Goal: Information Seeking & Learning: Find specific page/section

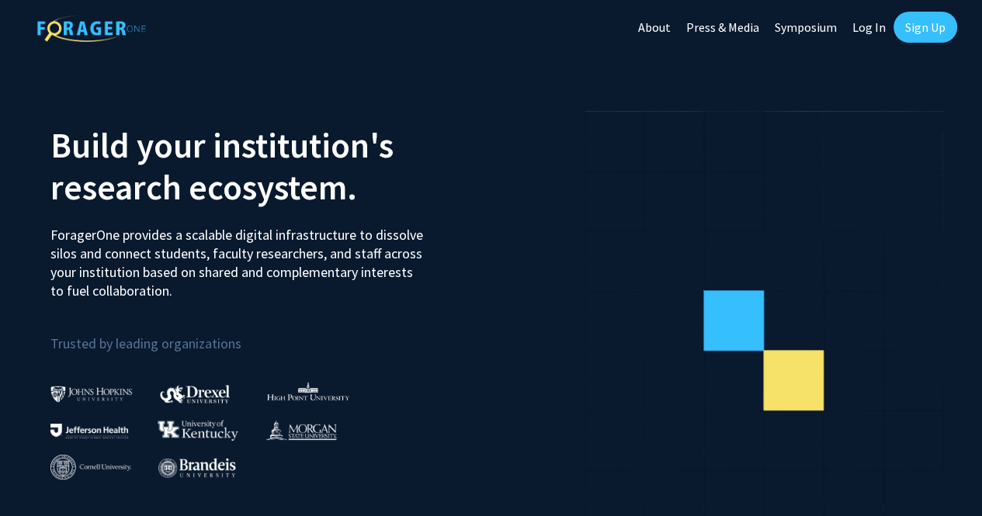
click at [866, 29] on link "Log In" at bounding box center [869, 27] width 49 height 54
select select
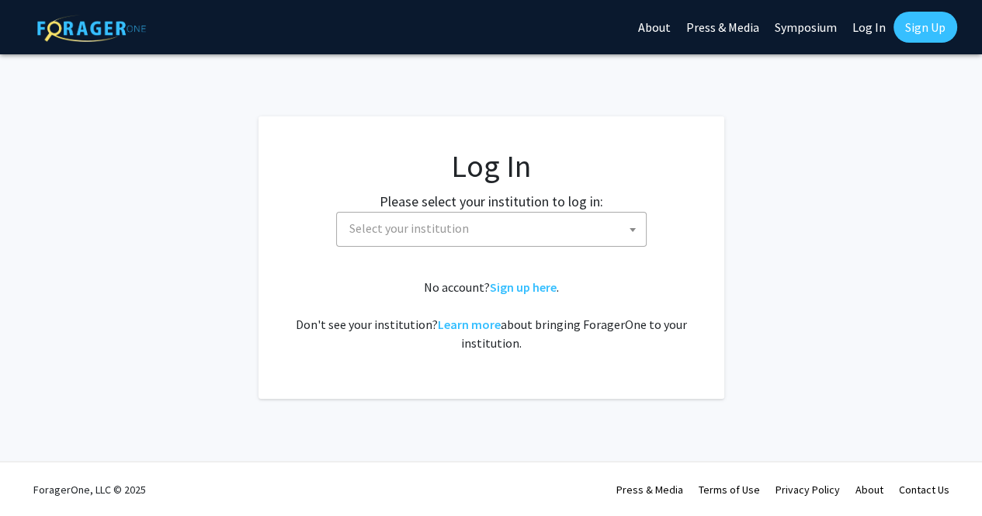
click at [467, 226] on span "Select your institution" at bounding box center [494, 229] width 303 height 32
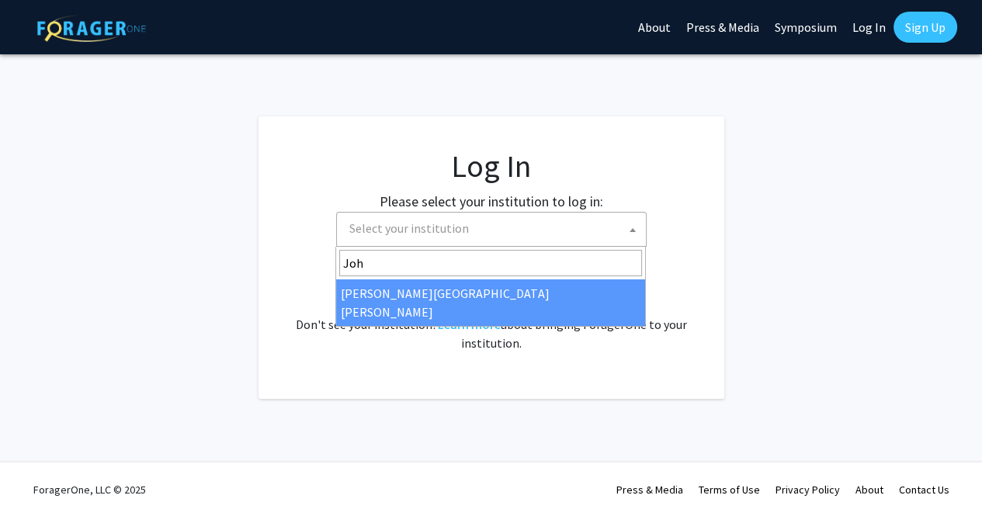
type input "Joh"
select select "1"
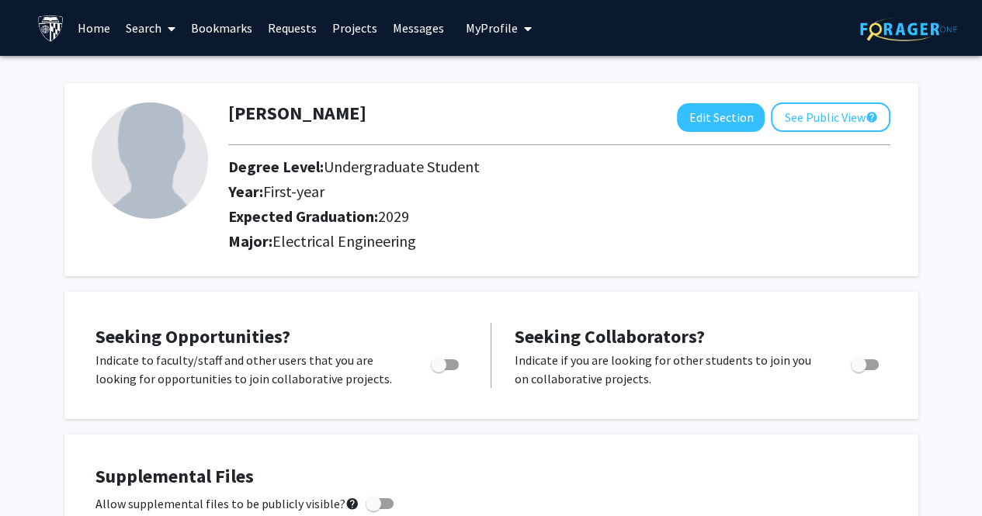
click at [348, 27] on link "Projects" at bounding box center [355, 28] width 61 height 54
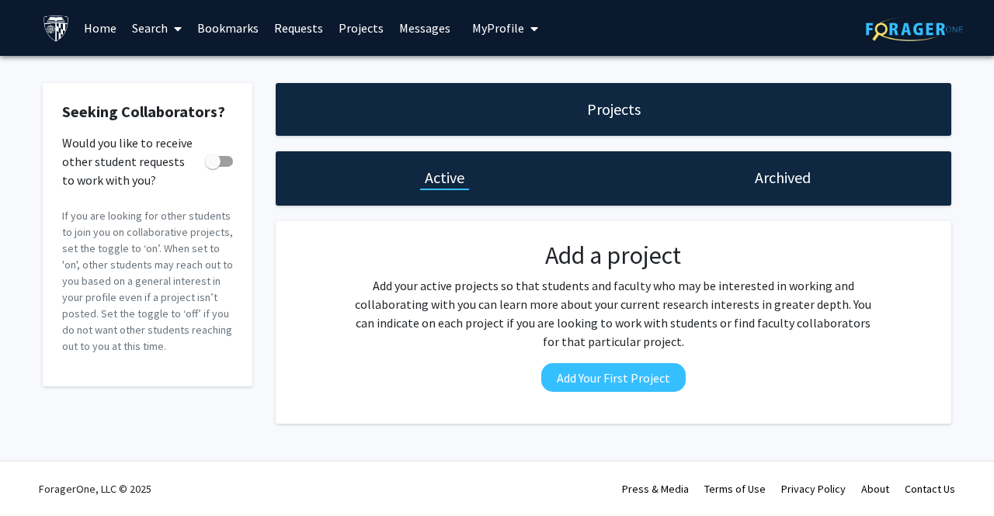
click at [153, 33] on link "Search" at bounding box center [156, 28] width 65 height 54
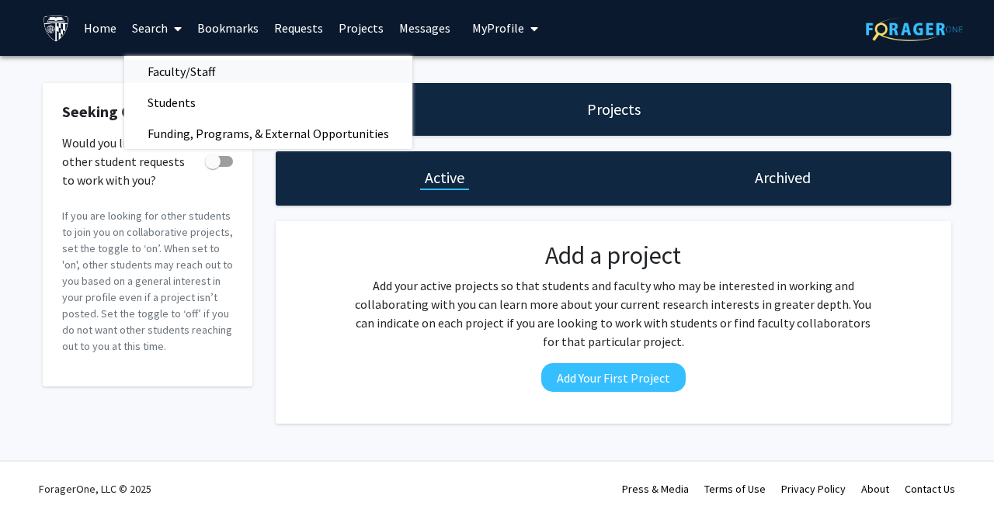
click at [182, 70] on span "Faculty/Staff" at bounding box center [181, 71] width 114 height 31
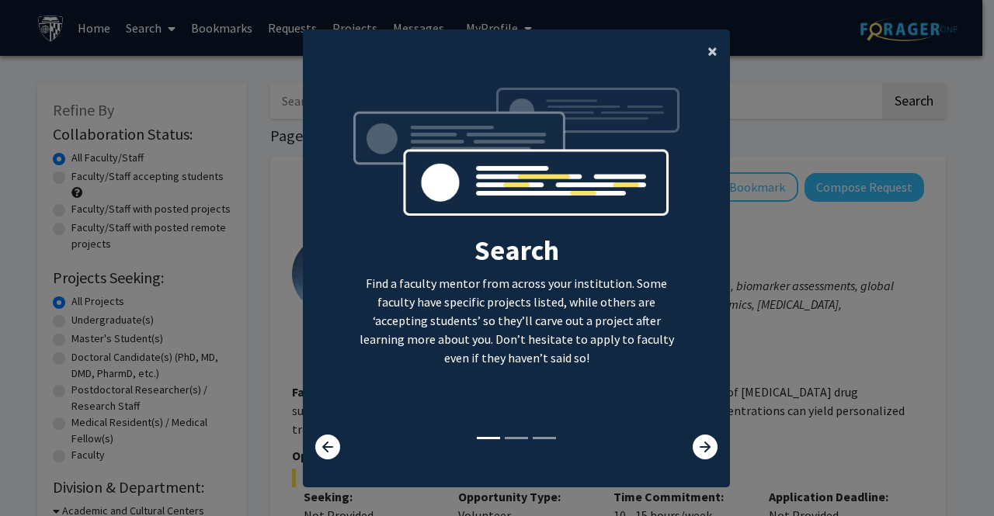
click at [709, 45] on span "×" at bounding box center [712, 51] width 10 height 24
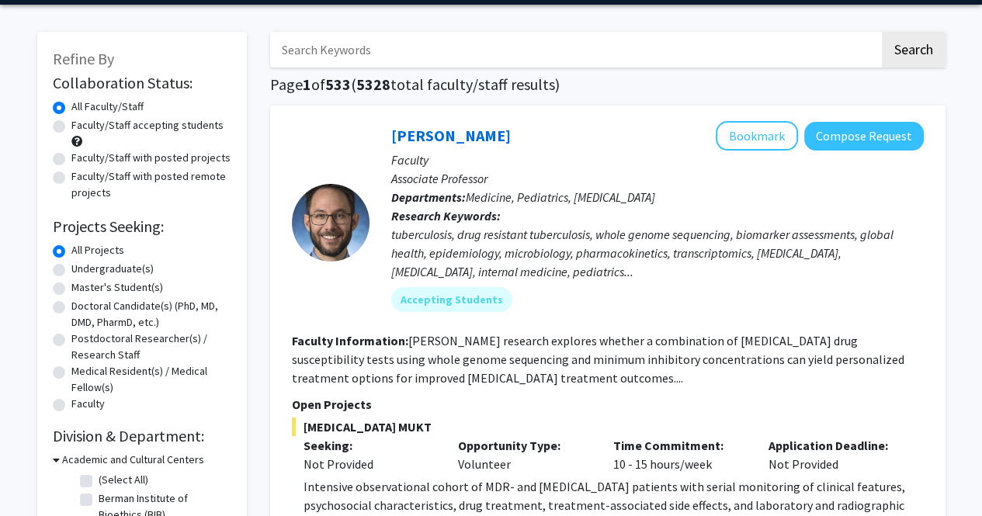
scroll to position [57, 0]
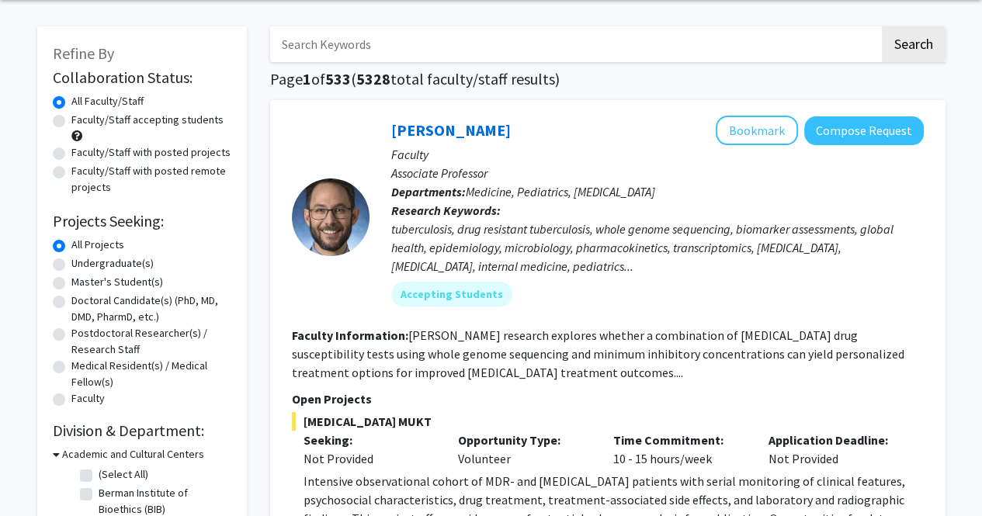
click at [99, 251] on label "All Projects" at bounding box center [97, 245] width 53 height 16
click at [82, 247] on input "All Projects" at bounding box center [76, 242] width 10 height 10
click at [71, 262] on label "Undergraduate(s)" at bounding box center [112, 263] width 82 height 16
click at [71, 262] on input "Undergraduate(s)" at bounding box center [76, 260] width 10 height 10
radio input "true"
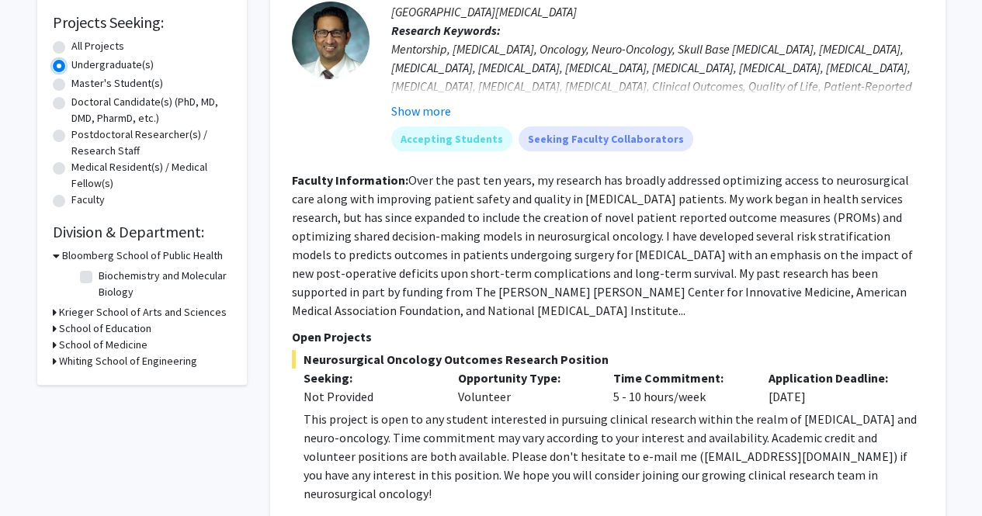
scroll to position [260, 0]
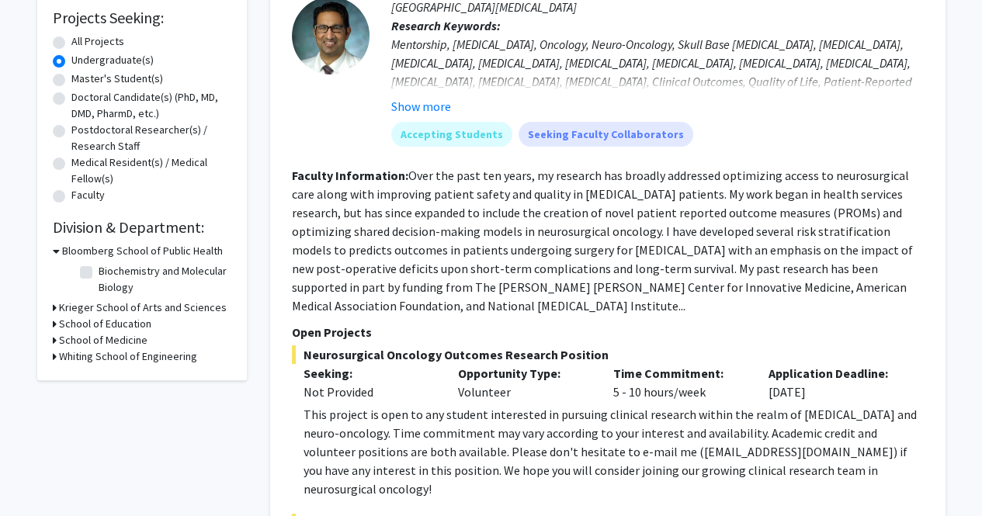
click at [50, 359] on div "Refine By Collaboration Status: Collaboration Status All Faculty/Staff Collabor…" at bounding box center [142, 101] width 210 height 557
click at [53, 358] on icon at bounding box center [55, 357] width 4 height 16
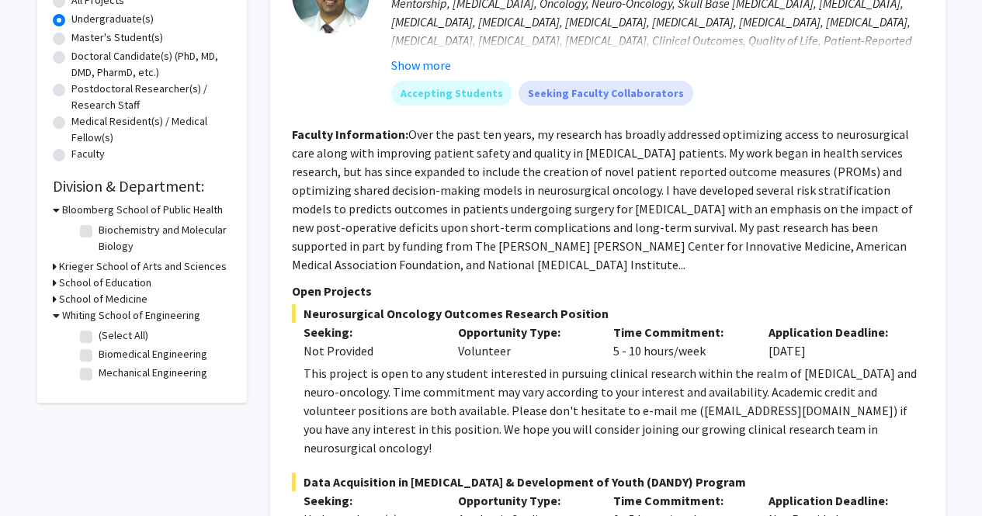
scroll to position [303, 0]
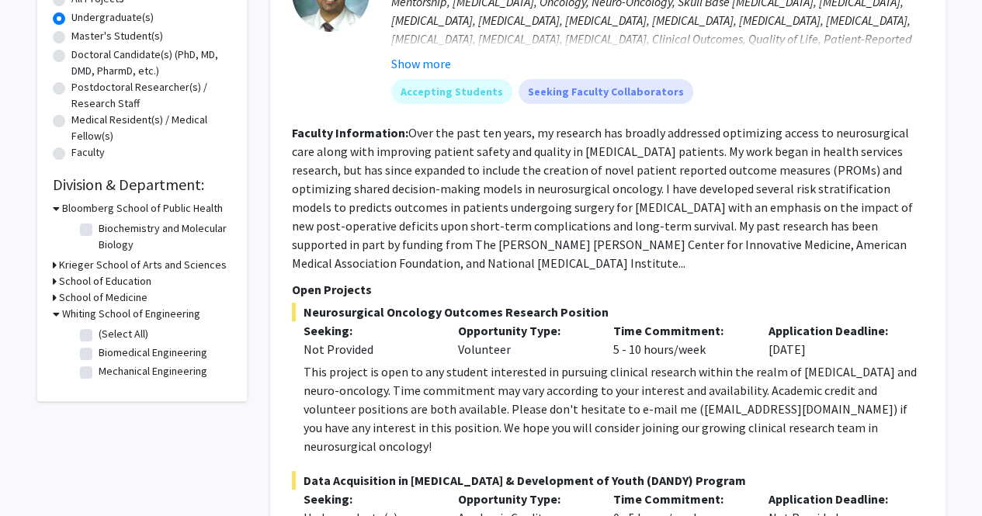
click at [53, 266] on icon at bounding box center [55, 265] width 4 height 16
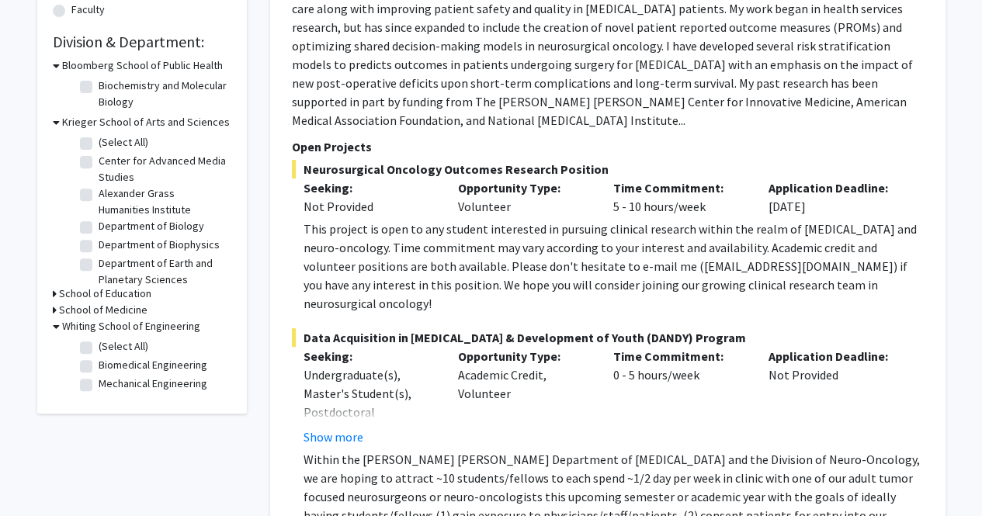
scroll to position [453, 0]
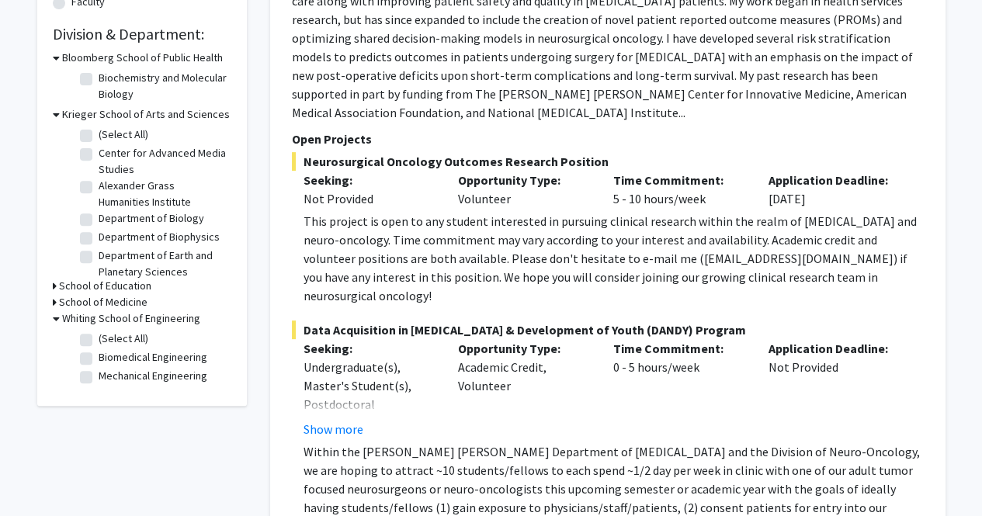
click at [51, 283] on div "Refine By Collaboration Status: Collaboration Status All Faculty/Staff Collabor…" at bounding box center [142, 18] width 210 height 776
click at [53, 283] on icon at bounding box center [55, 286] width 4 height 16
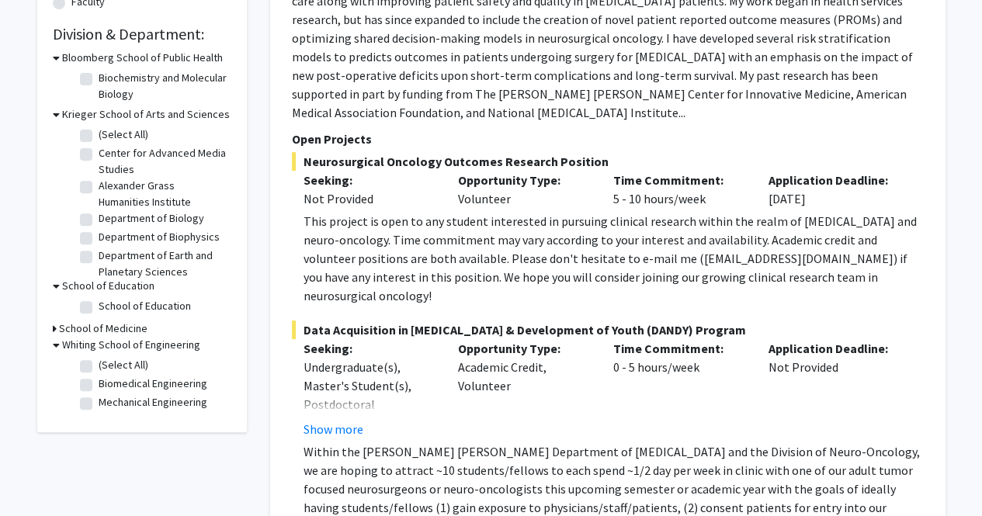
click at [54, 334] on icon at bounding box center [55, 329] width 4 height 16
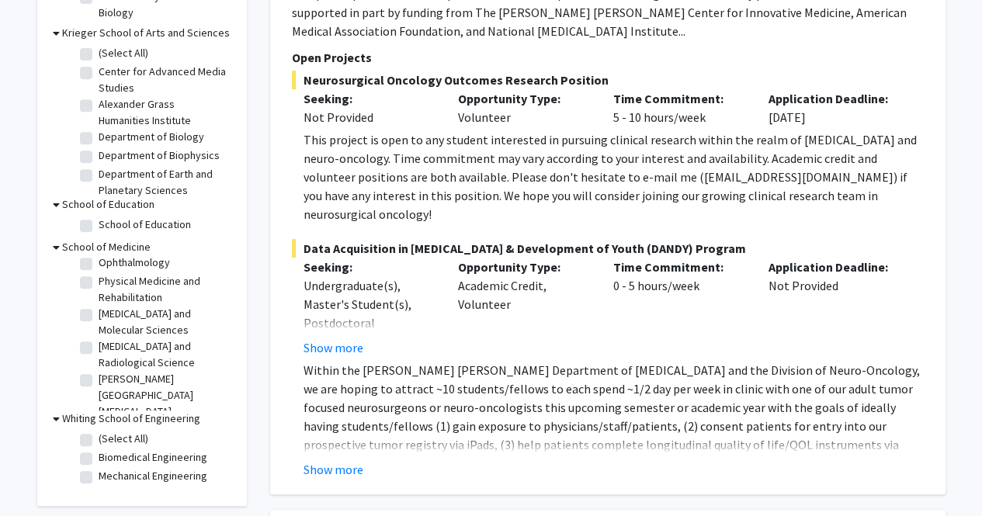
scroll to position [111, 0]
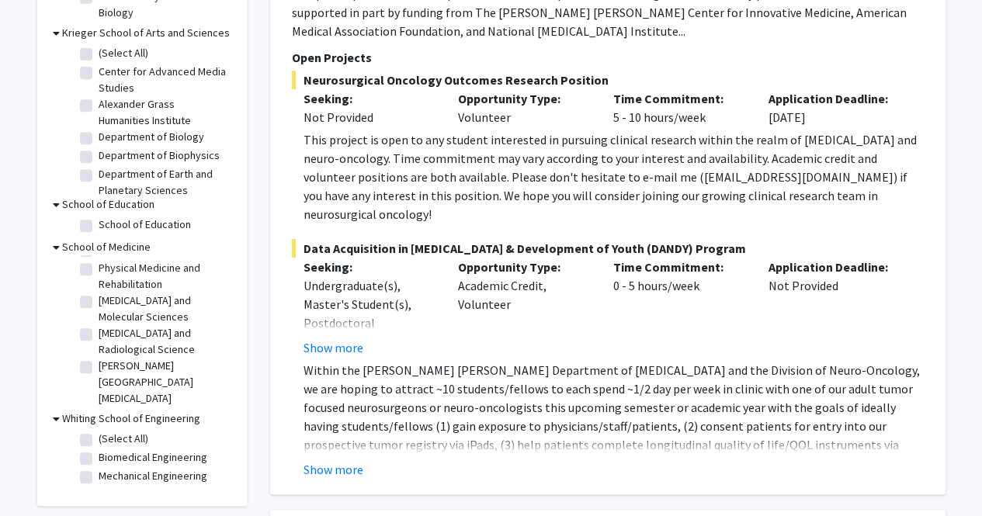
click at [104, 439] on label "(Select All)" at bounding box center [124, 439] width 50 height 16
click at [104, 439] on input "(Select All)" at bounding box center [104, 436] width 10 height 10
checkbox input "true"
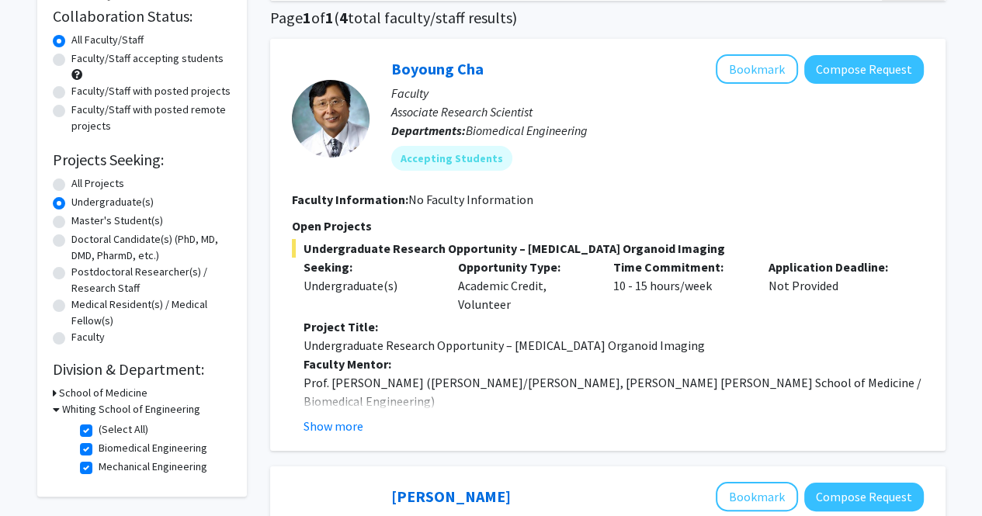
scroll to position [120, 0]
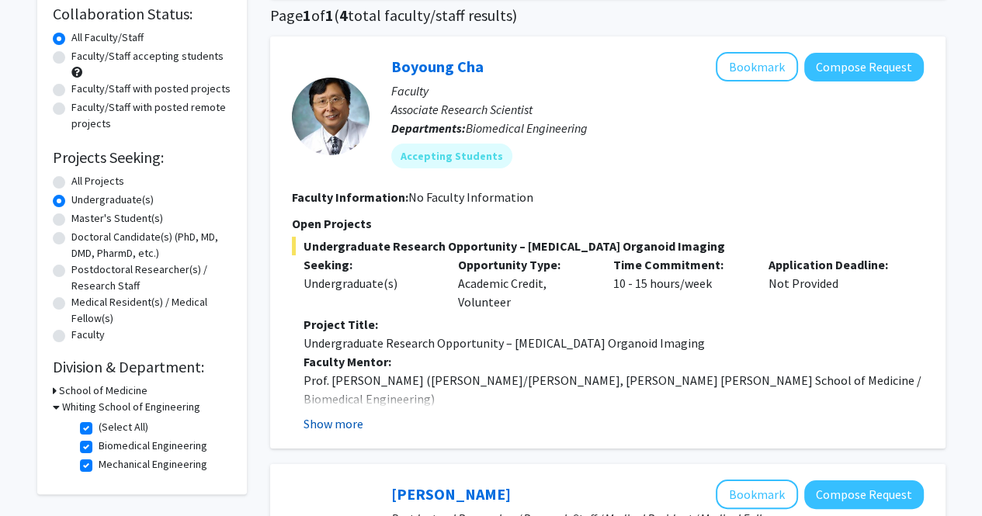
click at [328, 426] on button "Show more" at bounding box center [334, 424] width 60 height 19
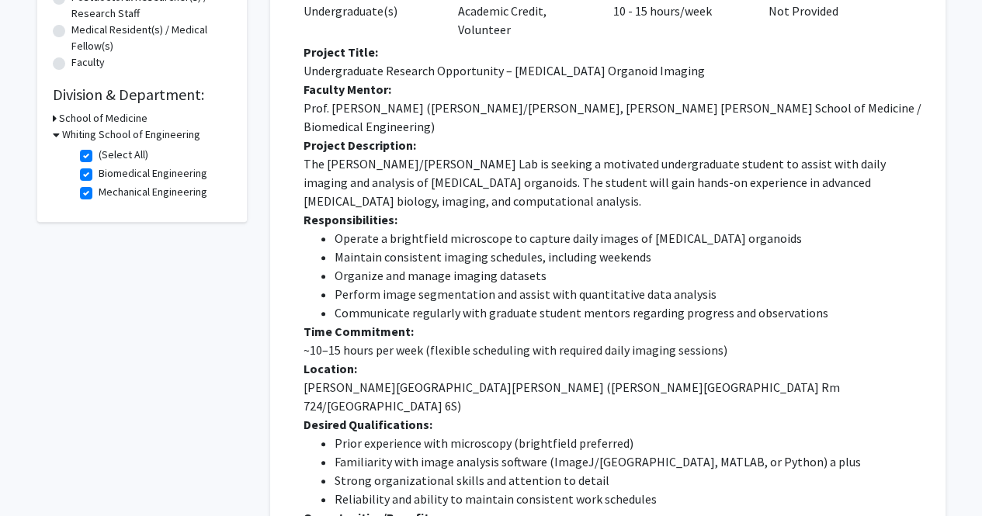
scroll to position [412, 0]
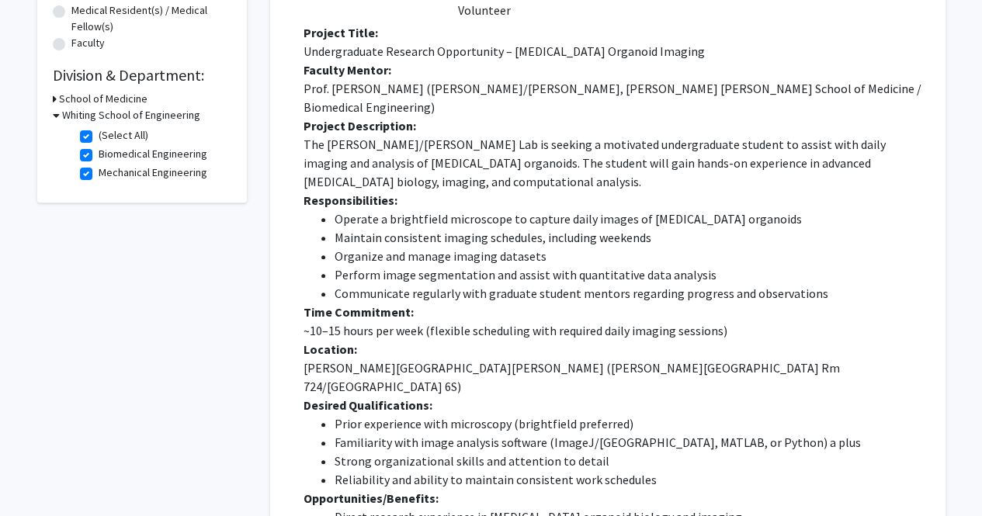
click at [99, 134] on label "(Select All)" at bounding box center [124, 135] width 50 height 16
click at [99, 134] on input "(Select All)" at bounding box center [104, 132] width 10 height 10
checkbox input "false"
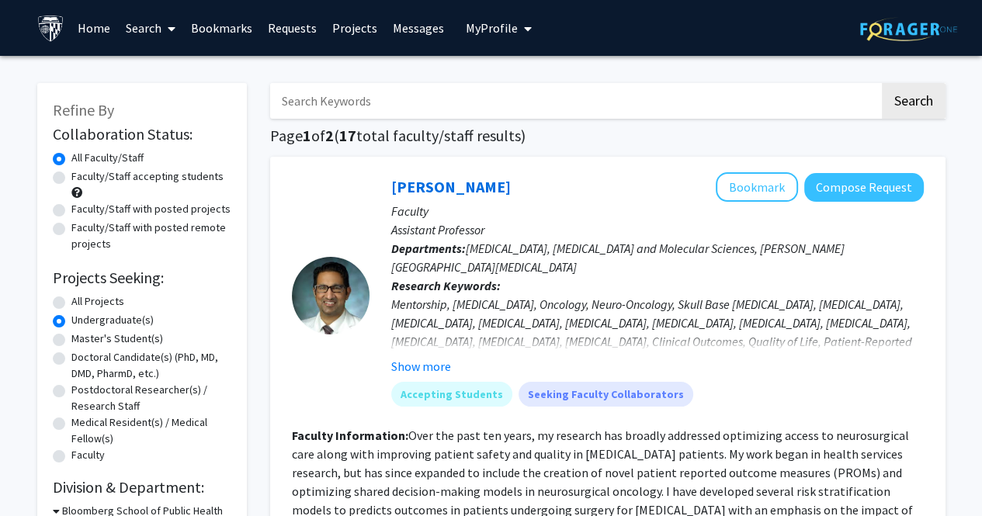
click at [385, 109] on input "Search Keywords" at bounding box center [574, 101] width 609 height 36
type input "Electrica"
click at [882, 83] on button "Search" at bounding box center [914, 101] width 64 height 36
radio input "true"
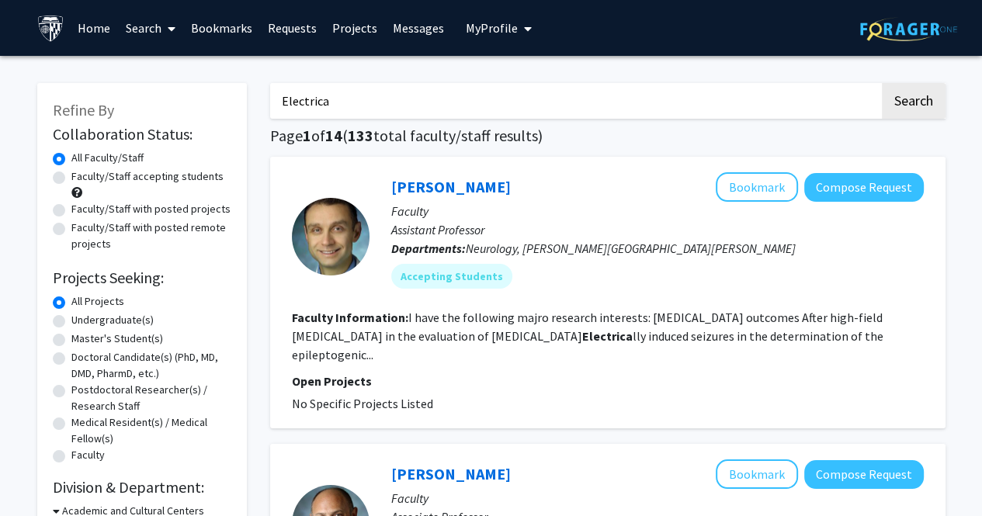
click at [385, 109] on input "Electrica" at bounding box center [574, 101] width 609 height 36
click at [882, 83] on button "Search" at bounding box center [914, 101] width 64 height 36
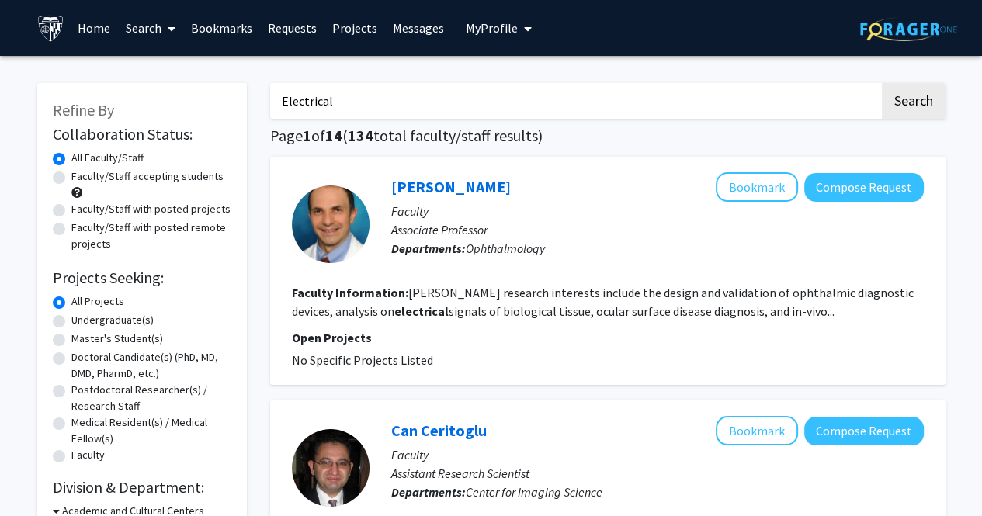
click at [385, 109] on input "Electrical" at bounding box center [574, 101] width 609 height 36
click at [882, 83] on button "Search" at bounding box center [914, 101] width 64 height 36
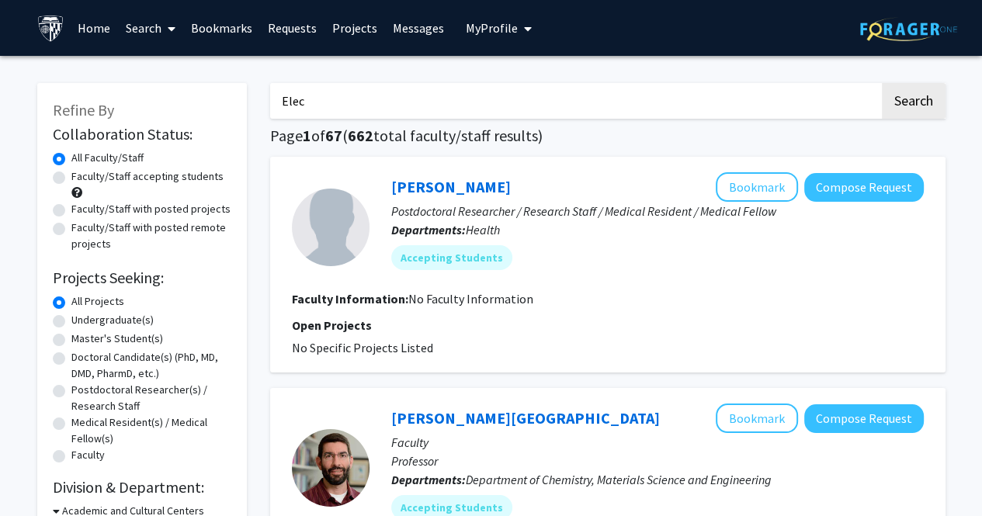
click at [385, 109] on input "Elec" at bounding box center [574, 101] width 609 height 36
click at [882, 83] on button "Search" at bounding box center [914, 101] width 64 height 36
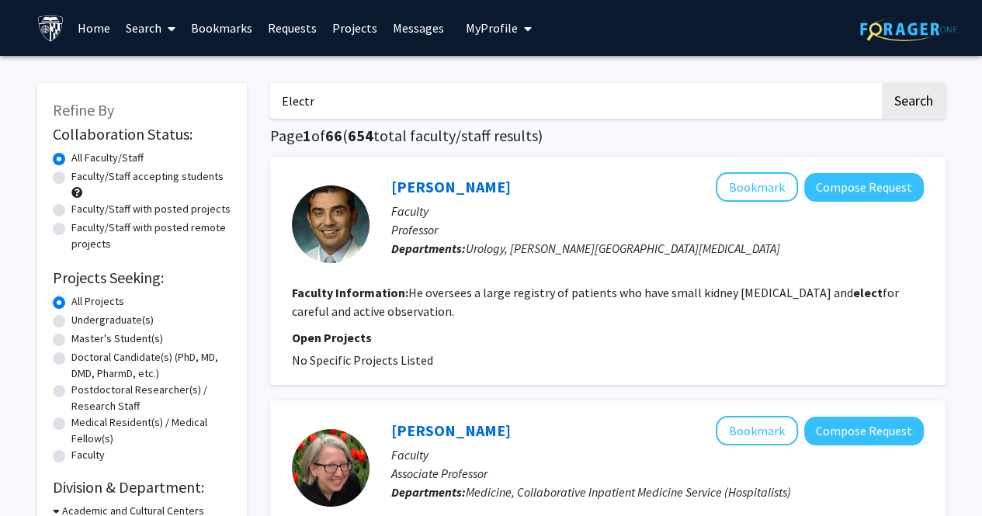
type input "Electr"
click at [882, 83] on button "Search" at bounding box center [914, 101] width 64 height 36
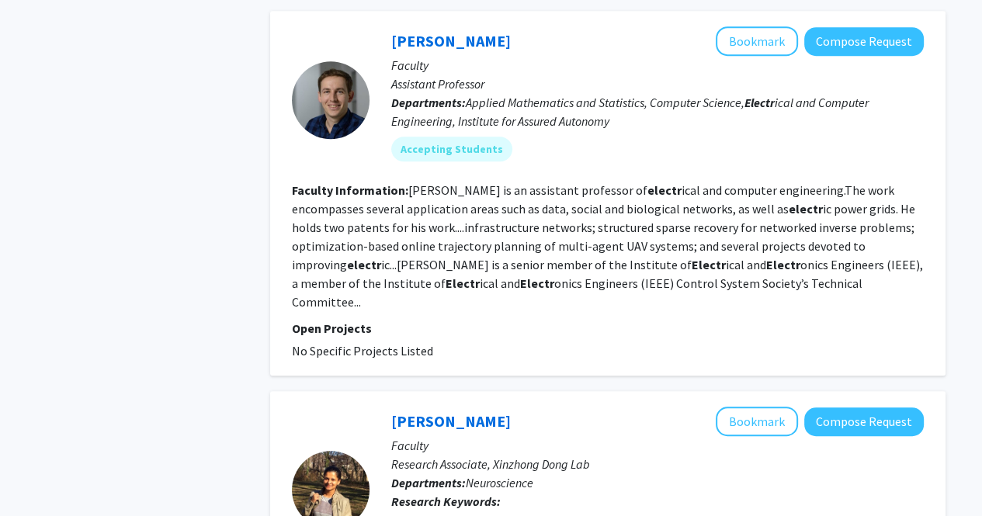
scroll to position [829, 0]
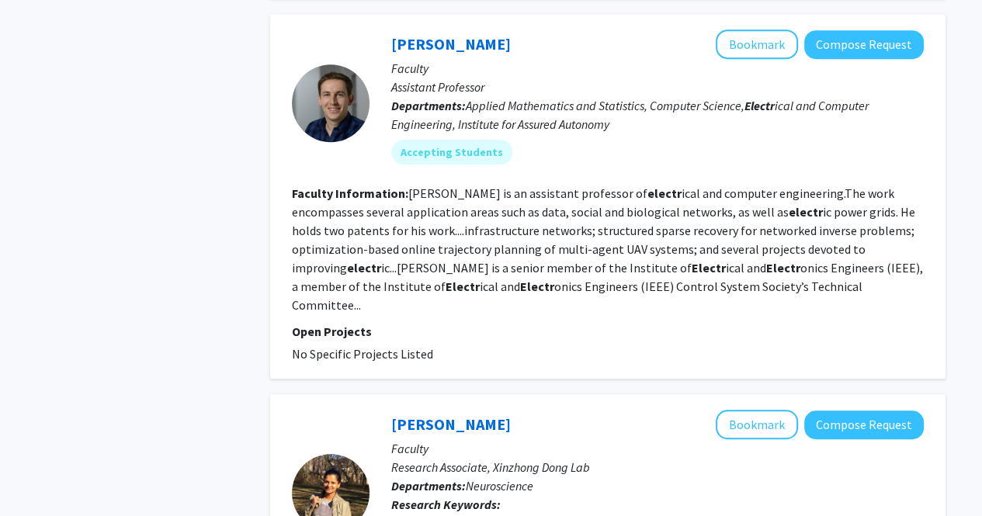
click at [653, 235] on fg-read-more "[PERSON_NAME] is an assistant professor of electr ical and computer engineering…" at bounding box center [607, 249] width 631 height 127
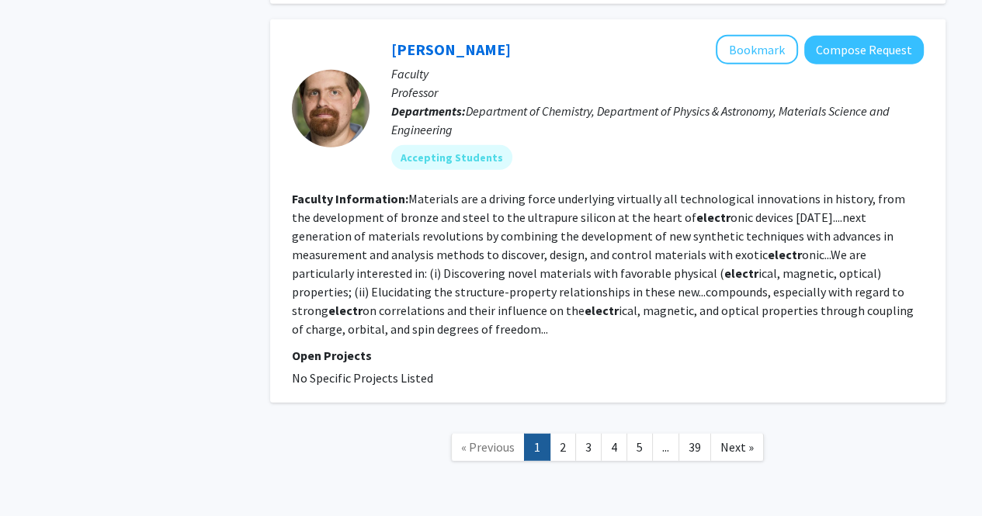
scroll to position [3331, 0]
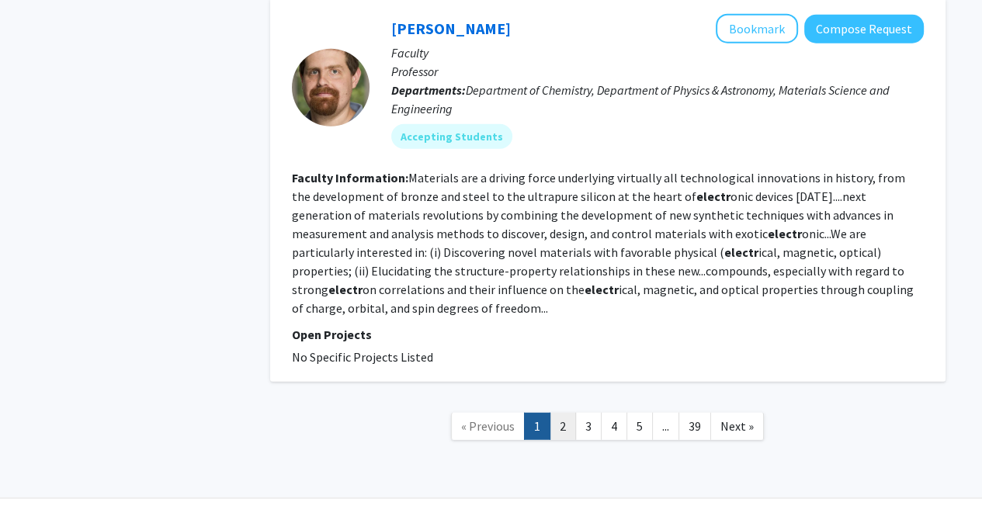
click at [560, 413] on link "2" at bounding box center [563, 426] width 26 height 27
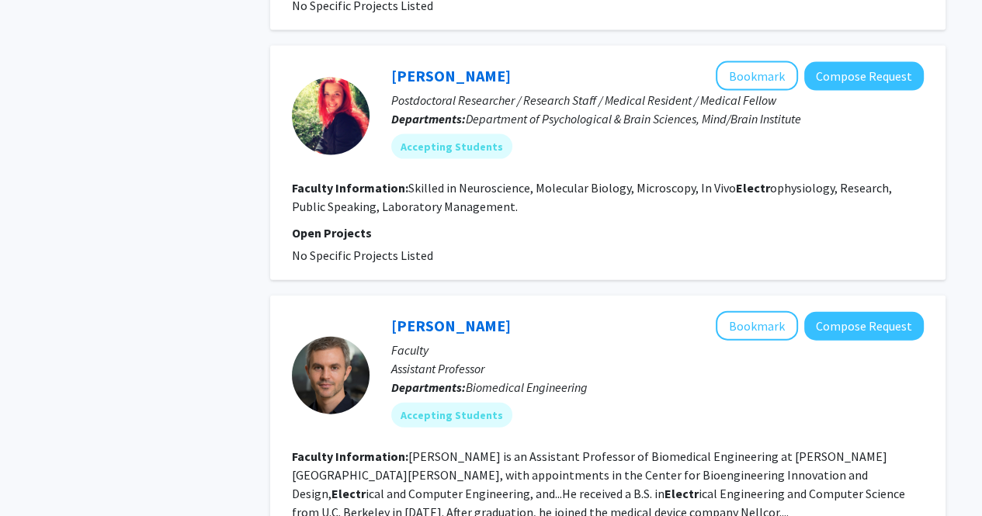
scroll to position [3004, 0]
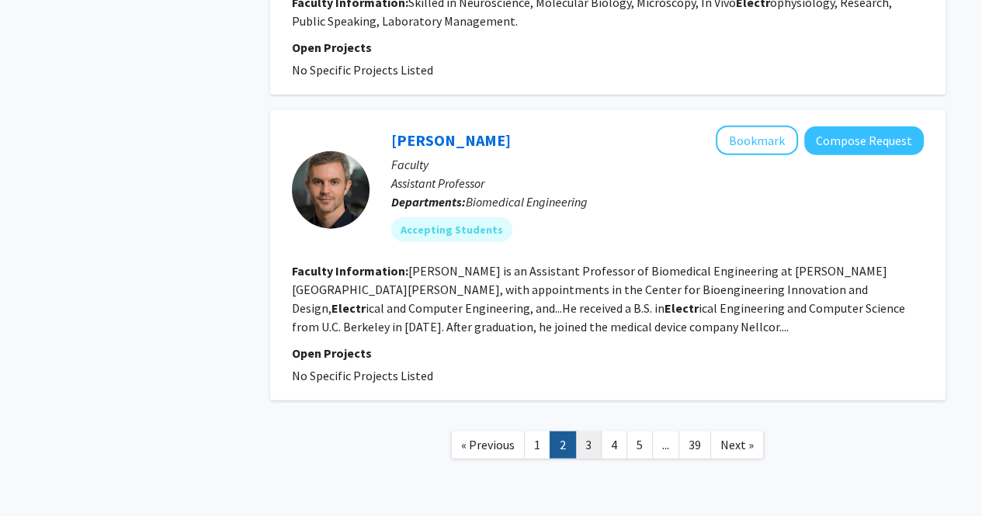
click at [584, 432] on link "3" at bounding box center [588, 445] width 26 height 27
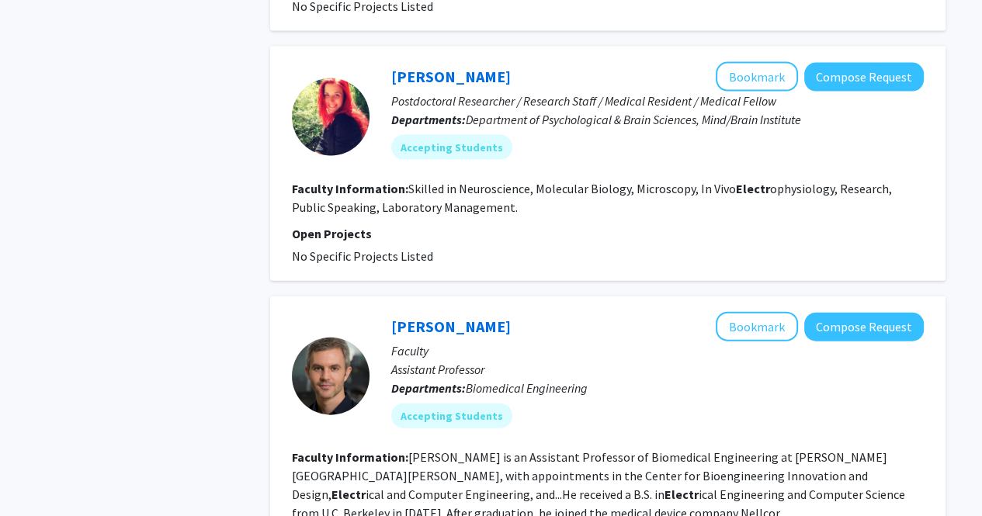
scroll to position [3004, 0]
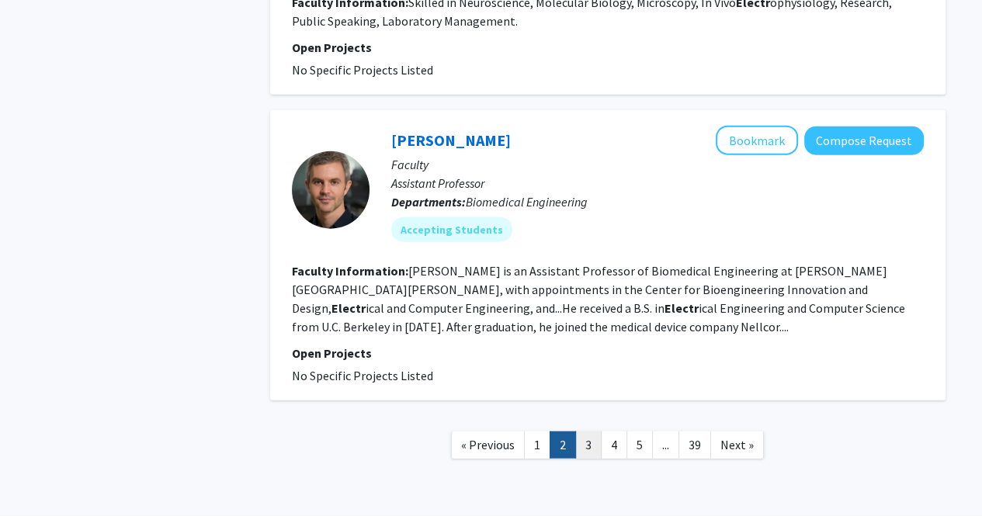
click at [584, 432] on link "3" at bounding box center [588, 445] width 26 height 27
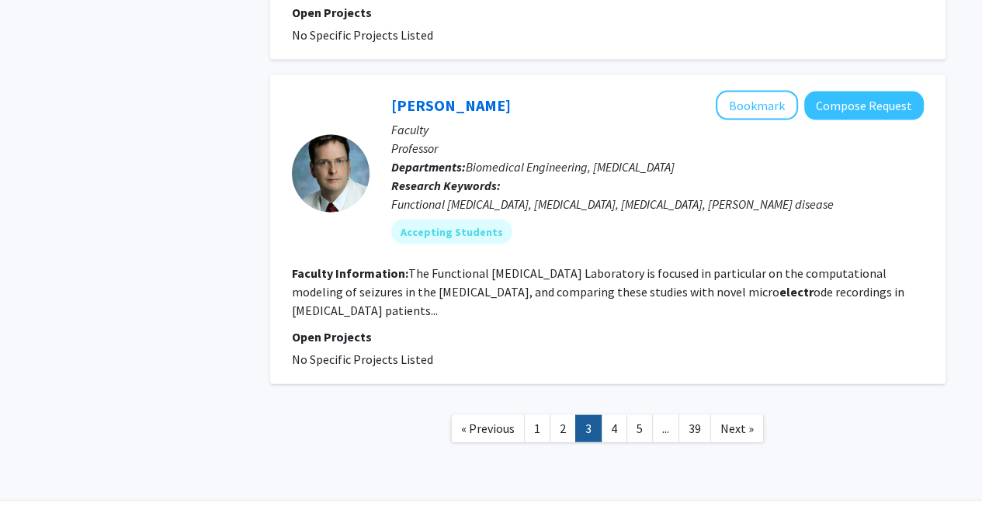
scroll to position [2818, 0]
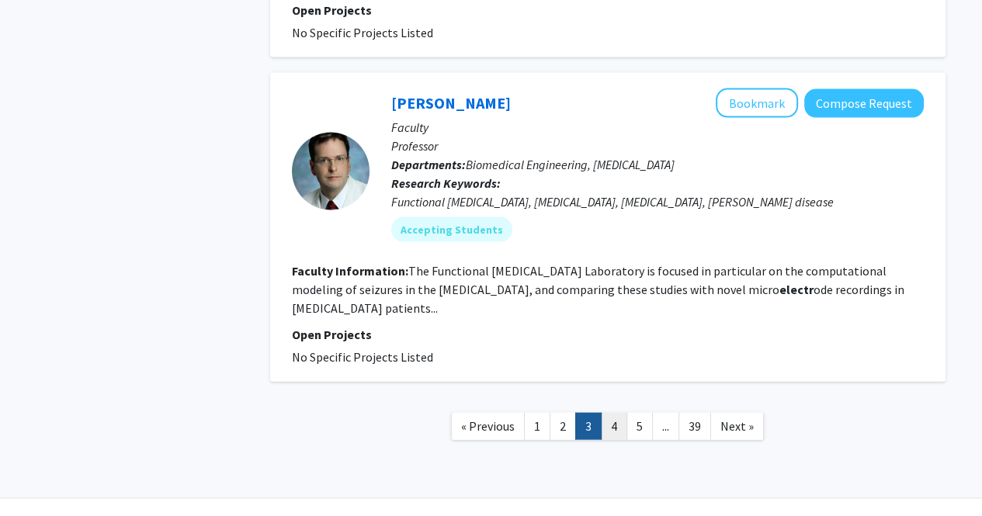
click at [611, 413] on link "4" at bounding box center [614, 426] width 26 height 27
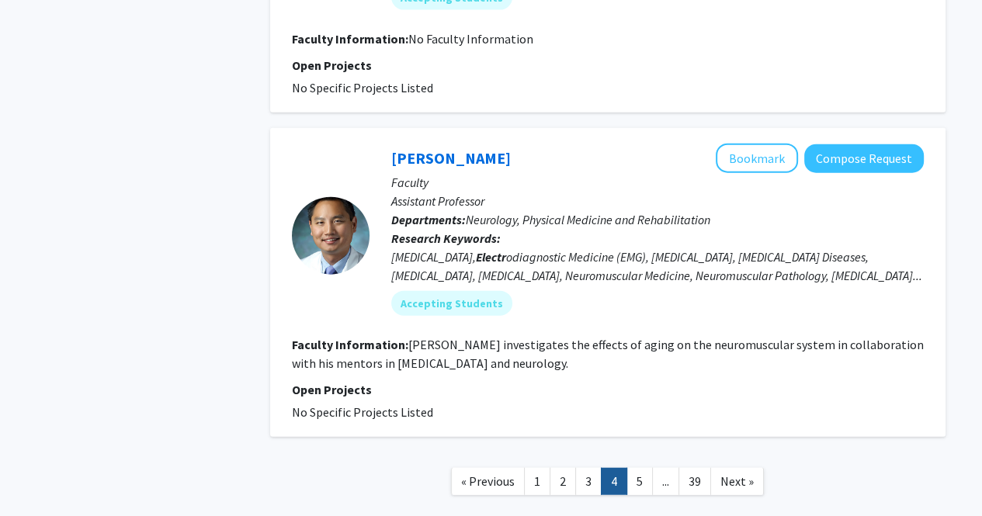
scroll to position [3047, 0]
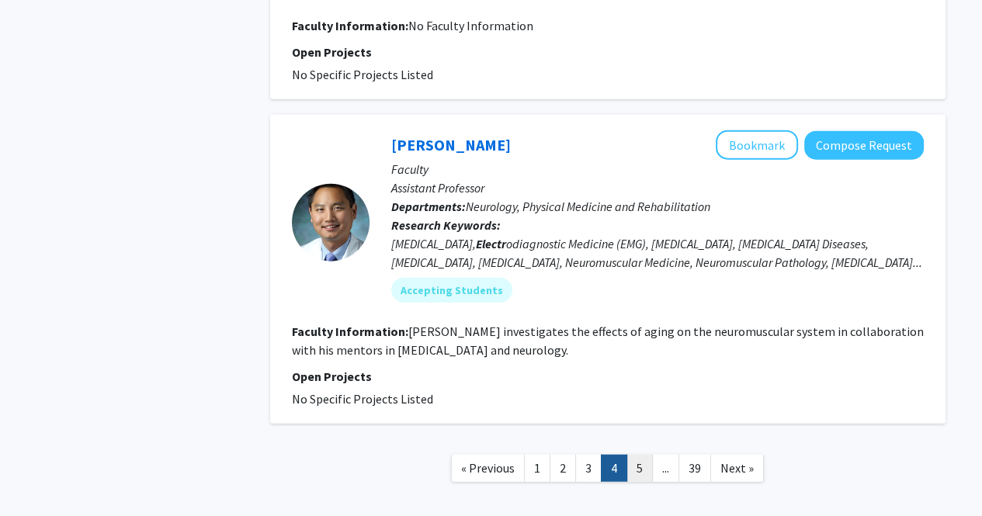
click at [639, 455] on link "5" at bounding box center [639, 468] width 26 height 27
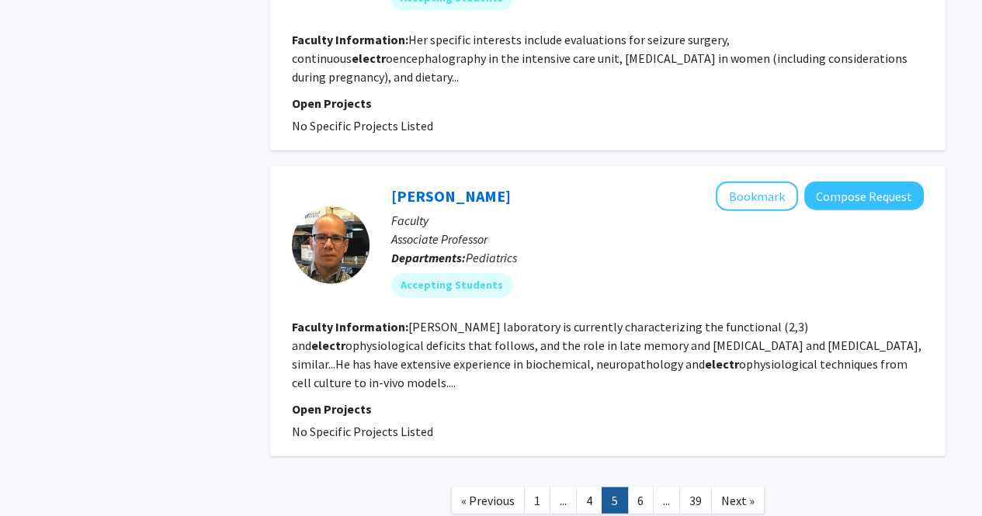
scroll to position [3038, 0]
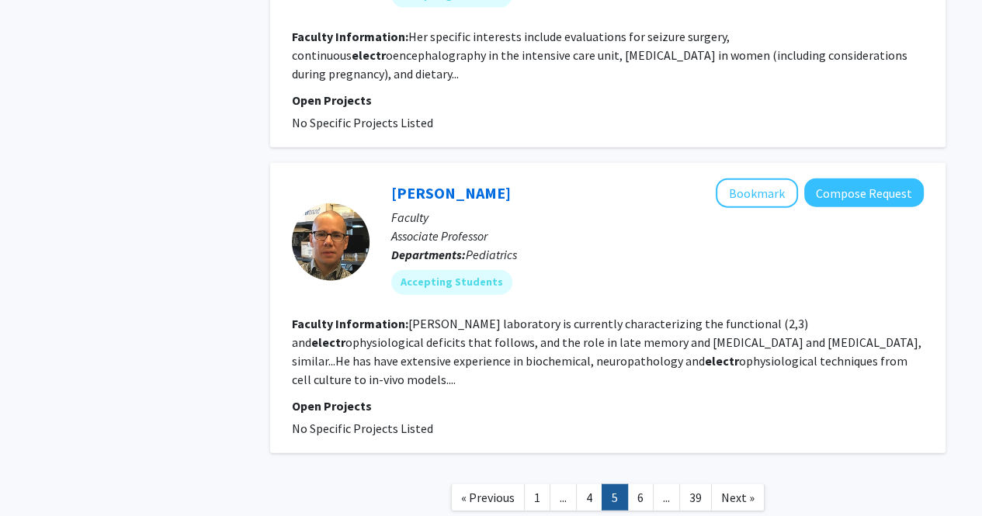
click at [639, 484] on link "6" at bounding box center [640, 497] width 26 height 27
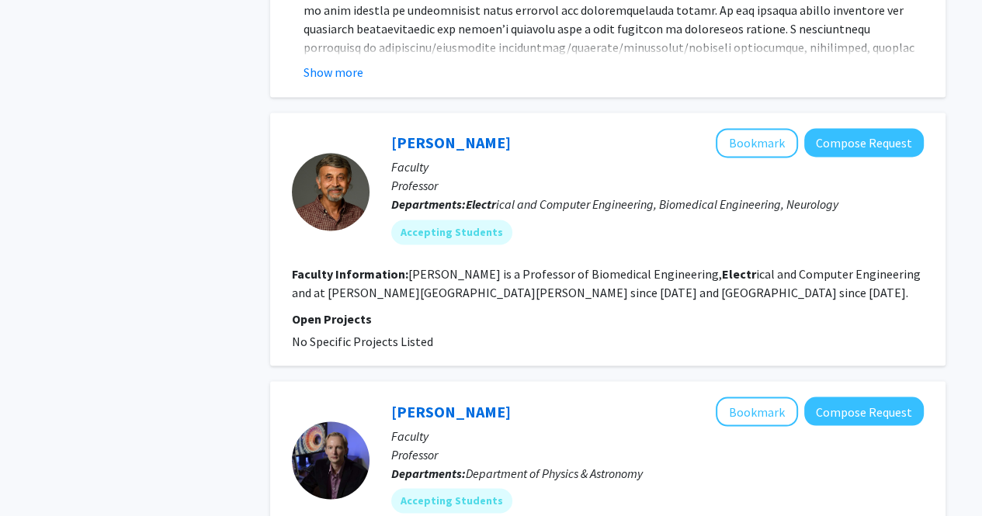
scroll to position [2265, 0]
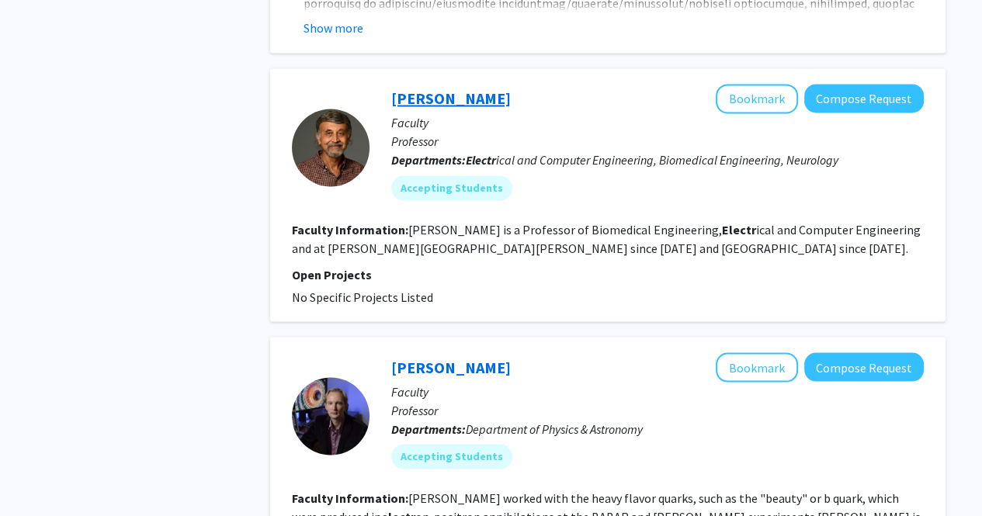
click at [444, 89] on link "[PERSON_NAME]" at bounding box center [451, 98] width 120 height 19
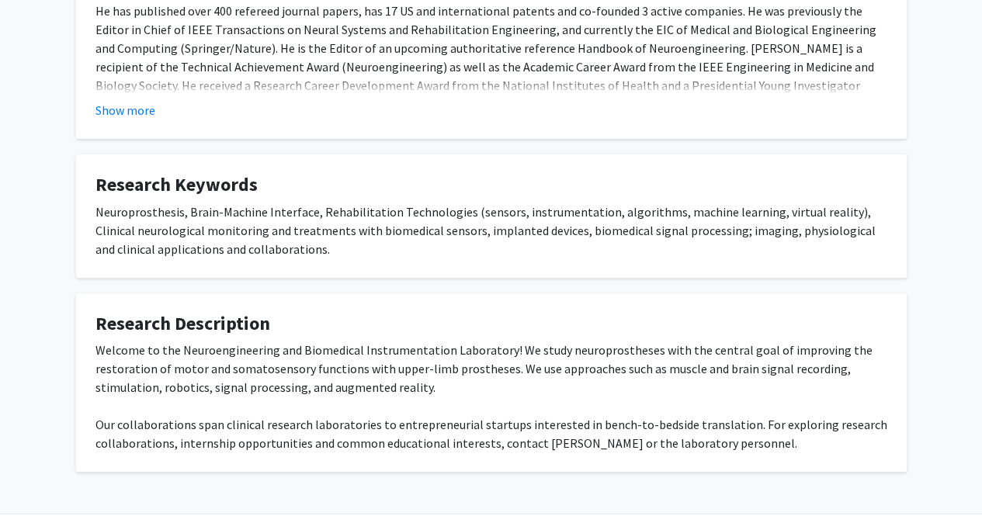
scroll to position [427, 0]
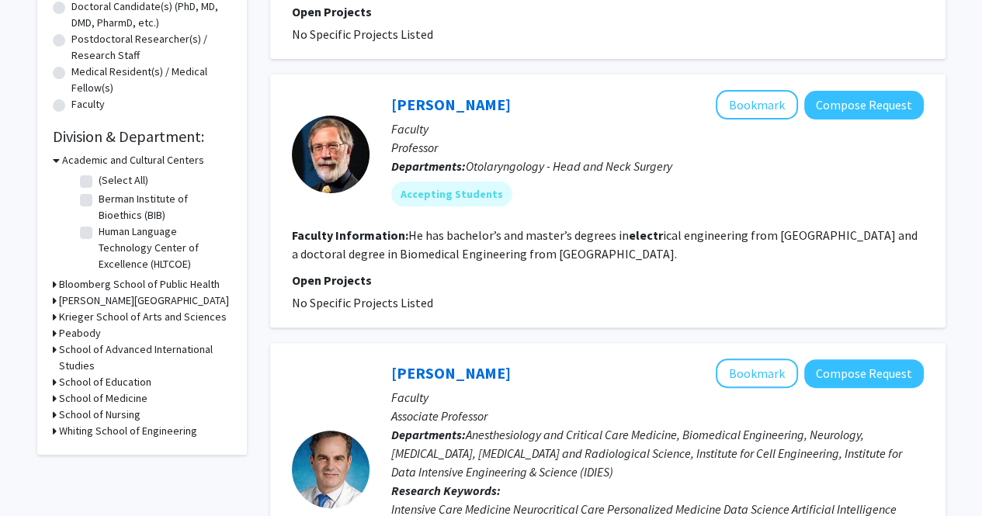
scroll to position [387, 0]
